Goal: Task Accomplishment & Management: Manage account settings

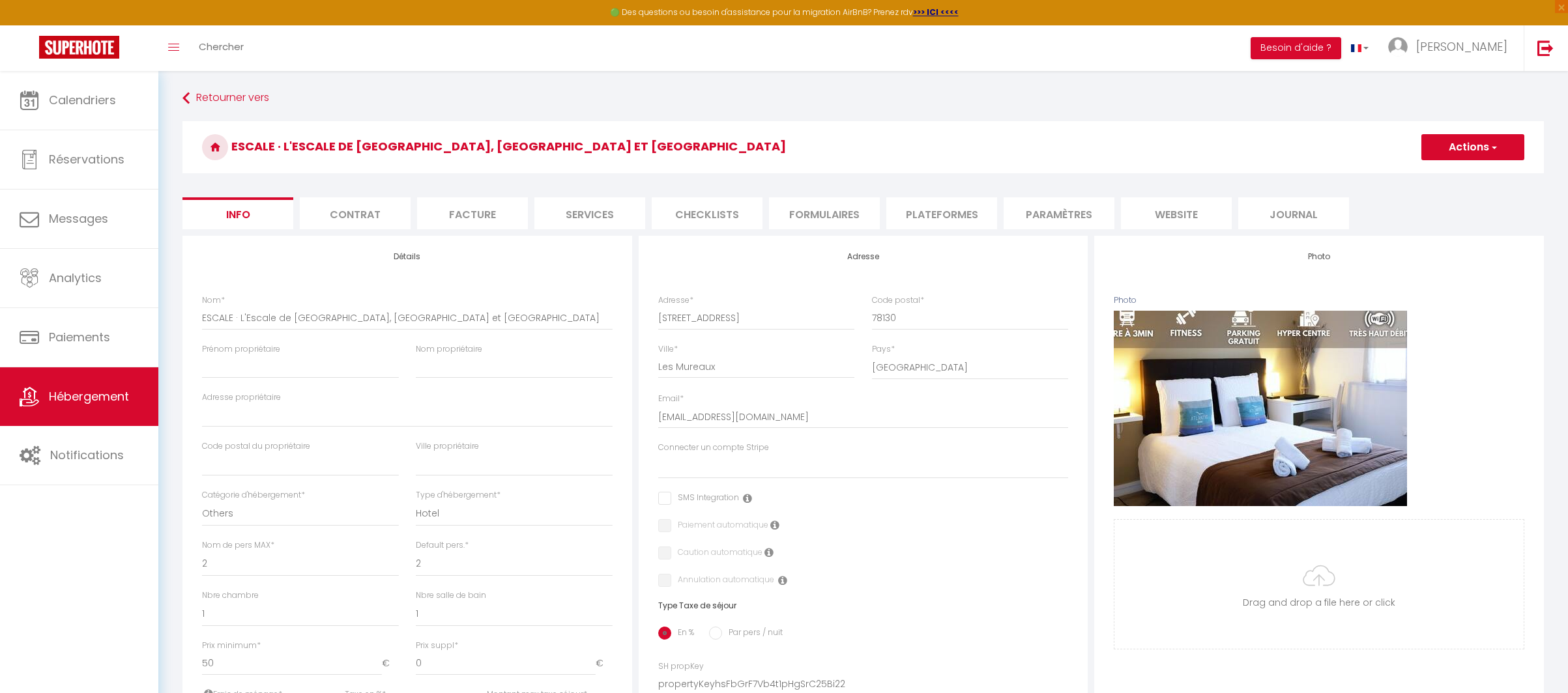
select select "boutique_hotels_and_more"
select select "2"
select select "1"
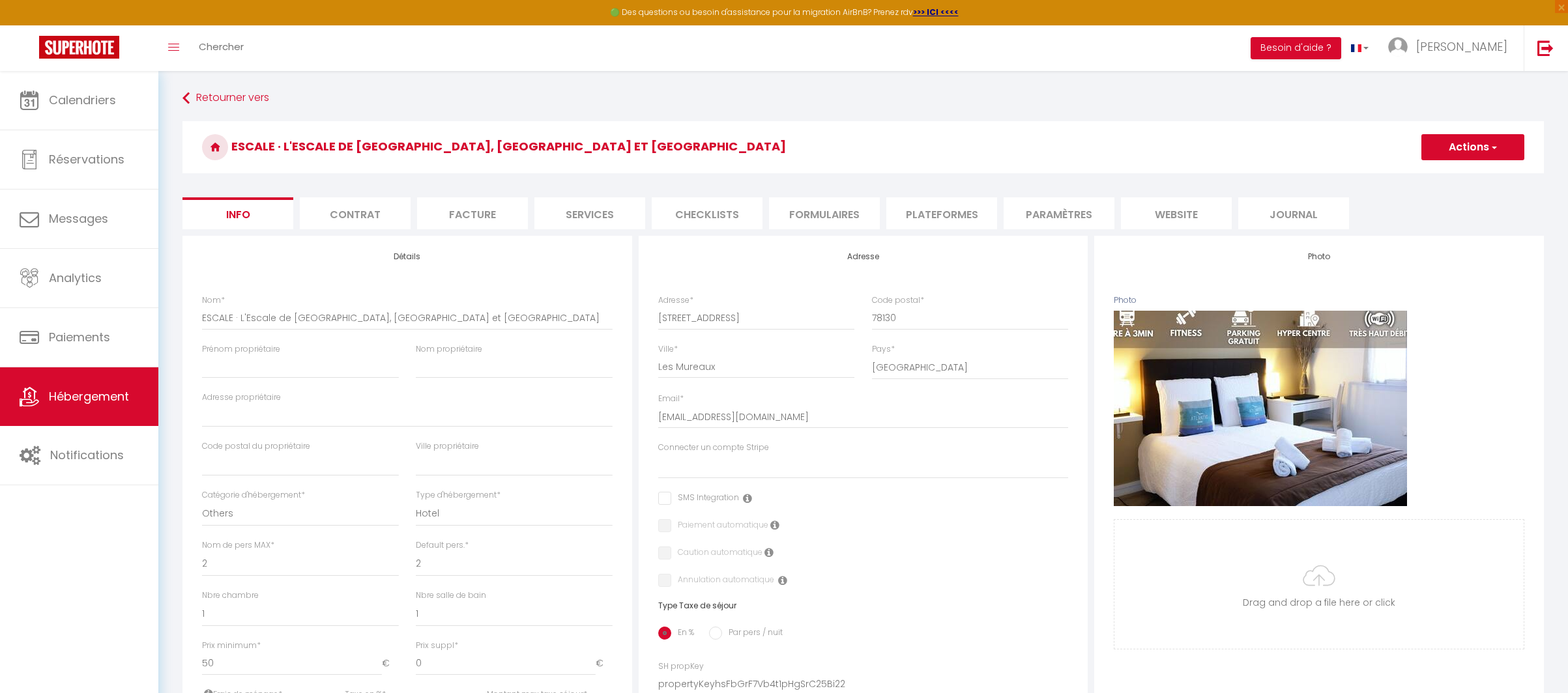
select select "15:00"
select select "22:00"
select select "12:00"
select select "30"
select select "120"
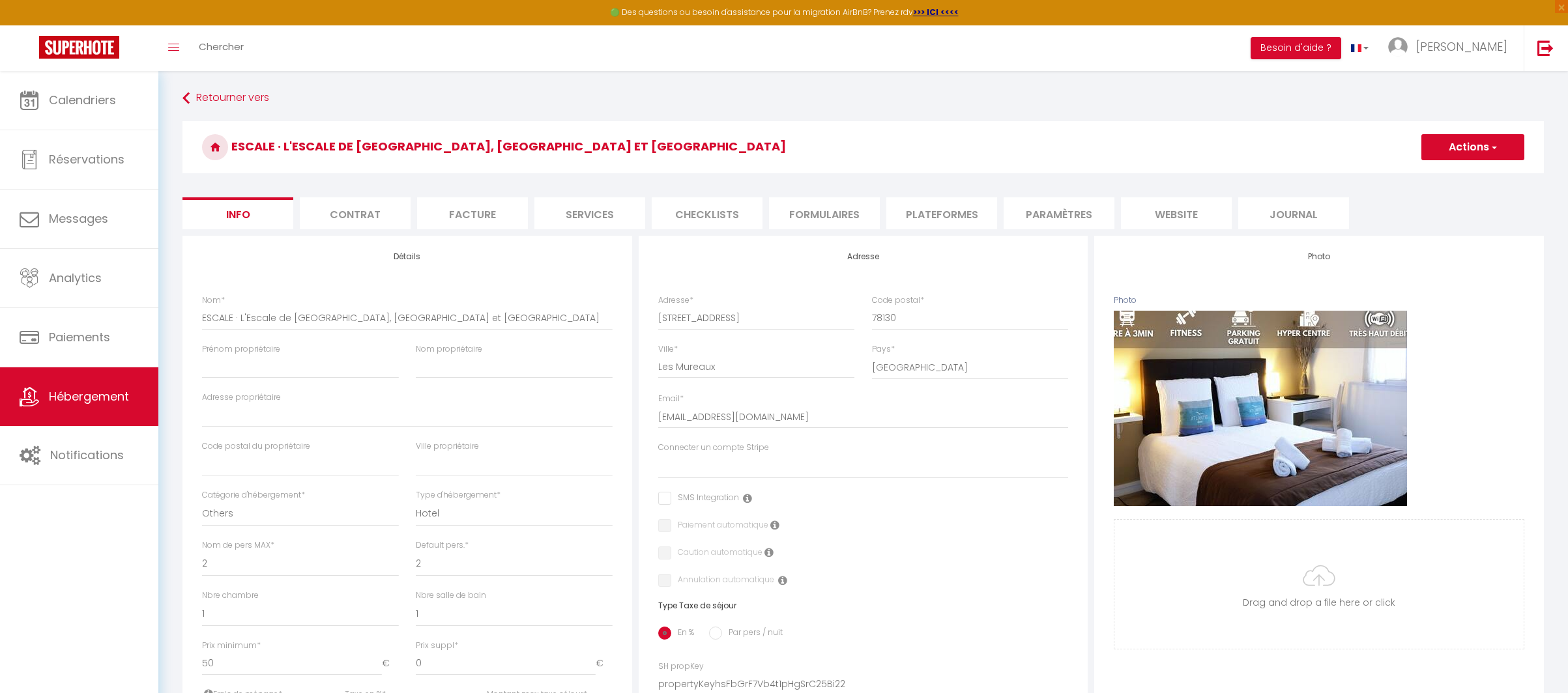
select select "20:00"
select select "28"
